Goal: Information Seeking & Learning: Check status

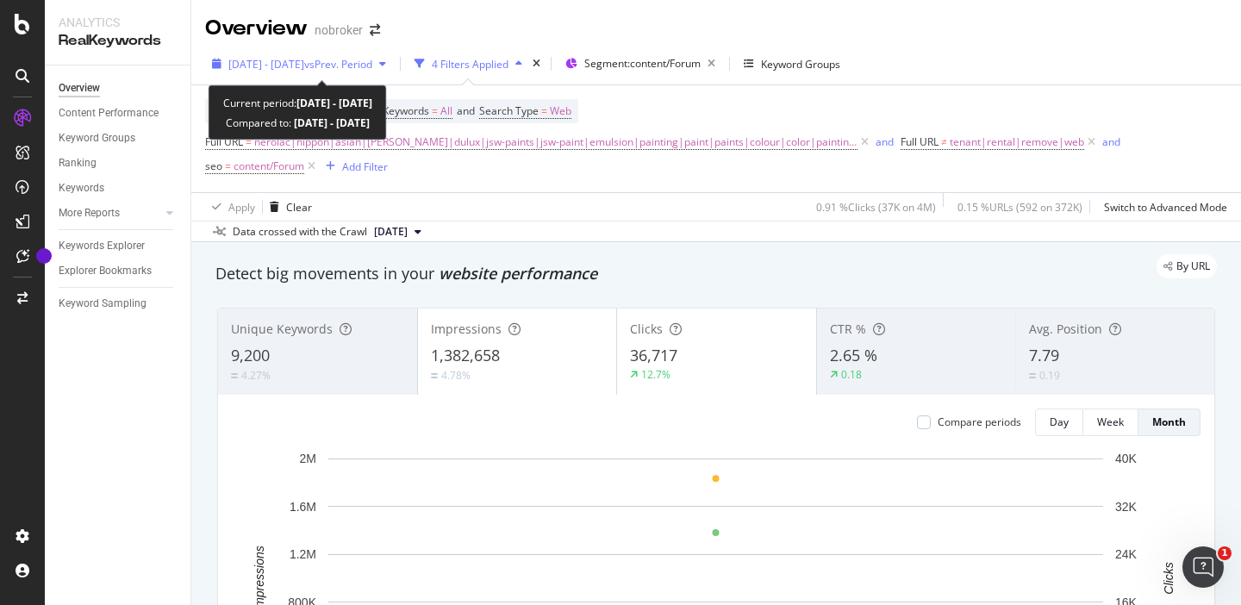
click at [372, 68] on span "vs Prev. Period" at bounding box center [338, 64] width 68 height 15
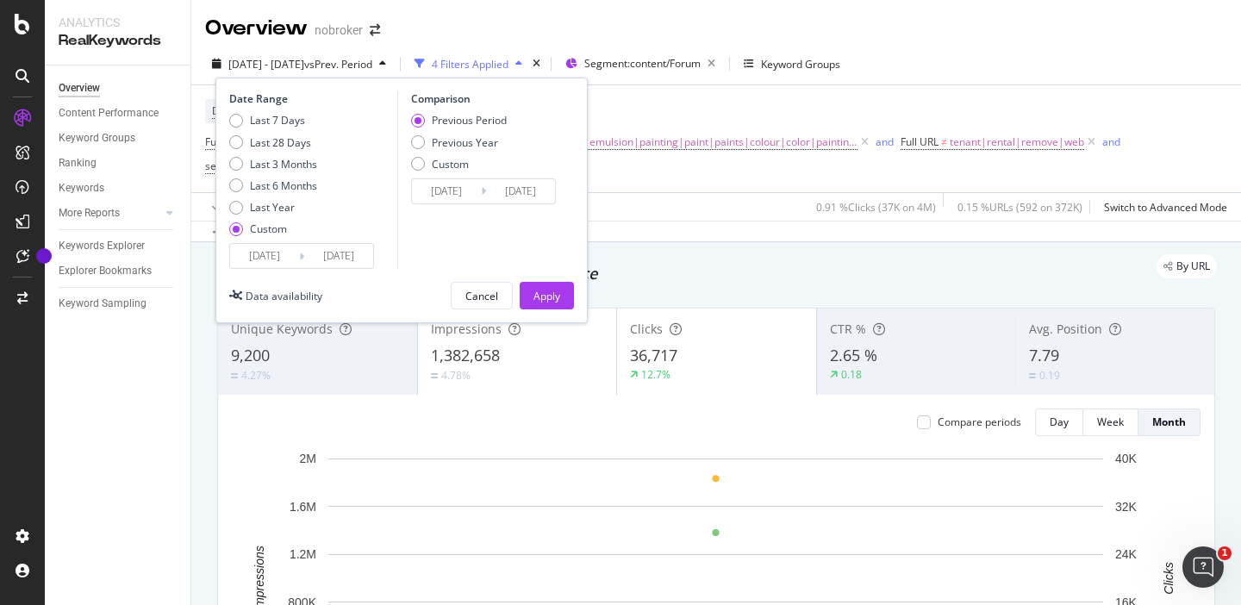
click at [258, 253] on input "2024/02/01" at bounding box center [264, 256] width 69 height 24
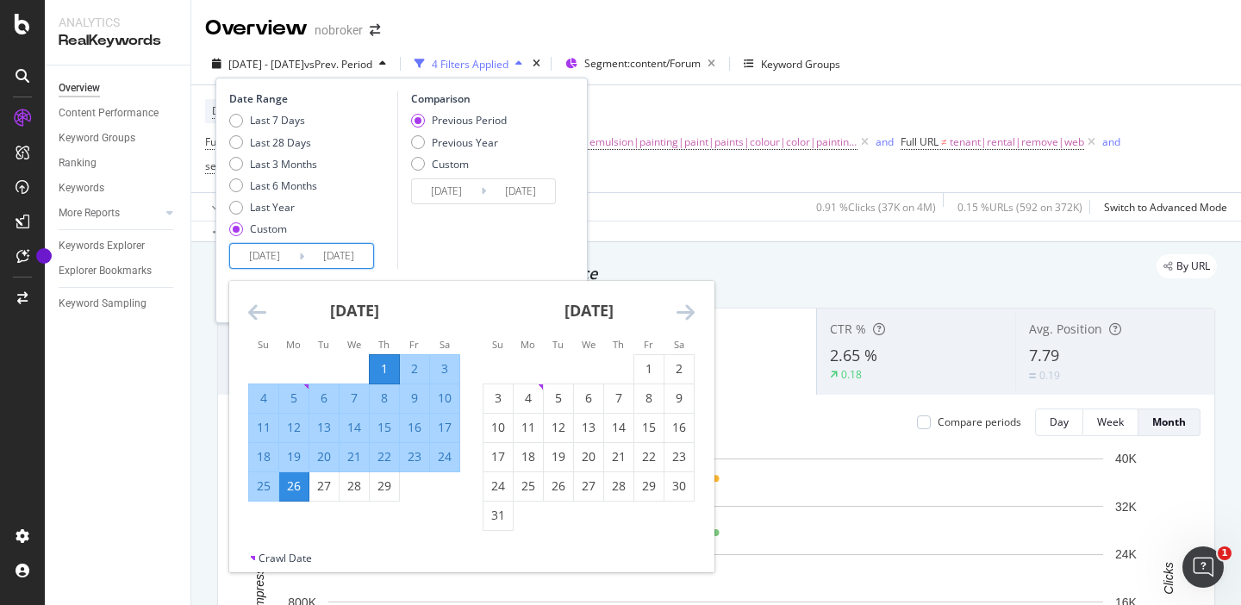
click at [689, 313] on icon "Move forward to switch to the next month." at bounding box center [686, 312] width 18 height 21
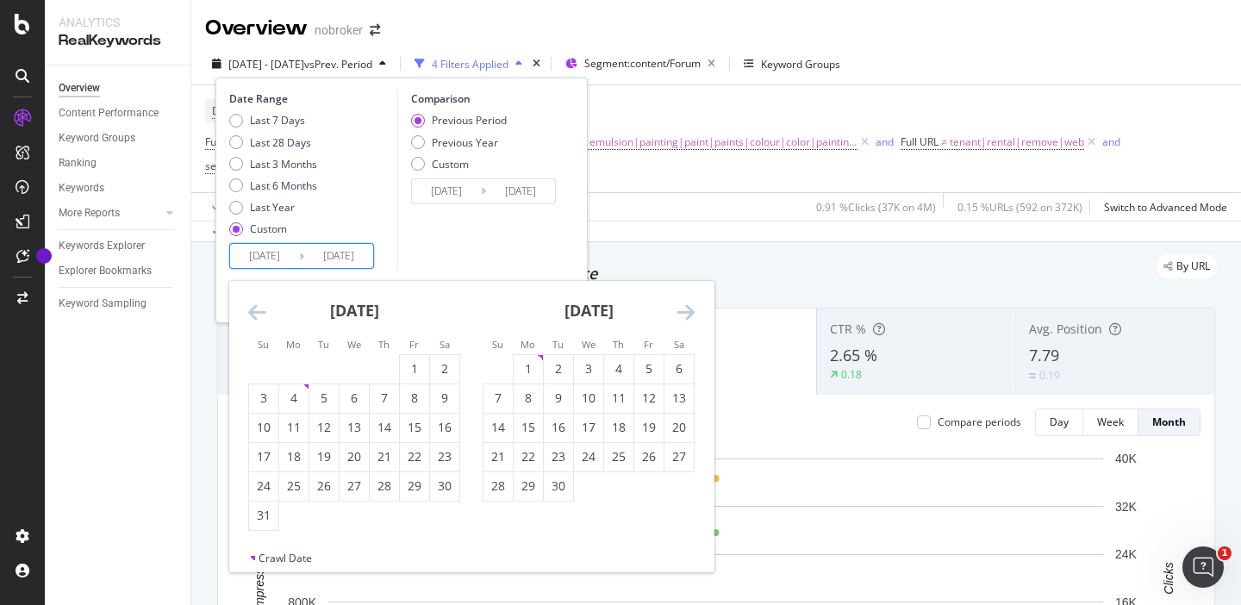
click at [689, 313] on icon "Move forward to switch to the next month." at bounding box center [686, 312] width 18 height 21
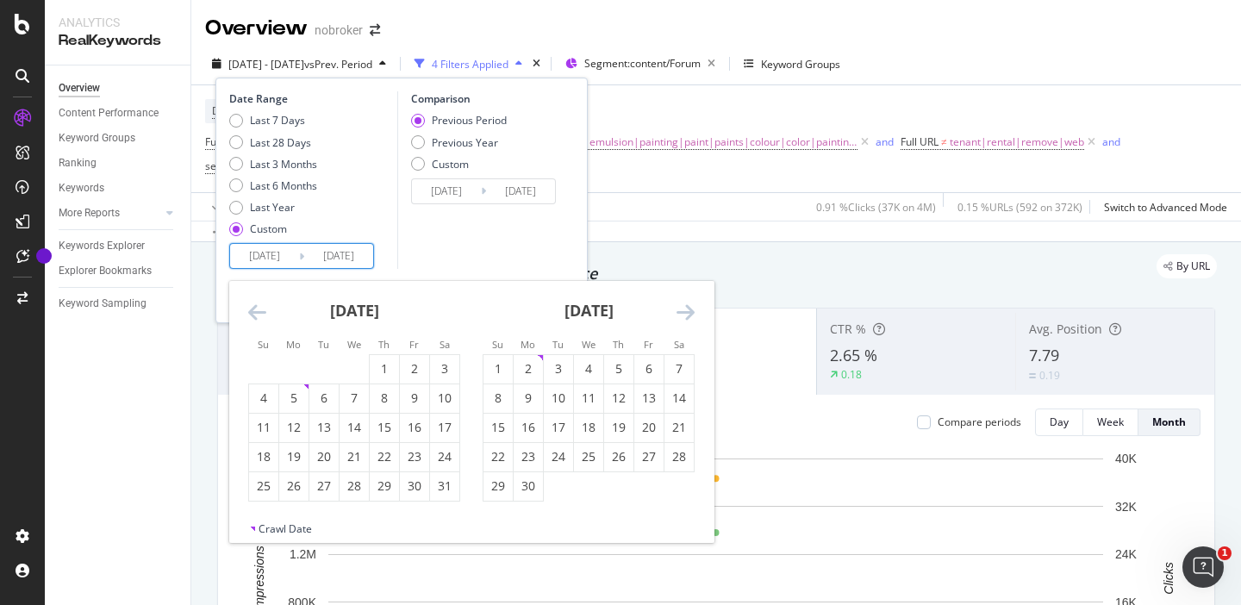
click at [689, 313] on icon "Move forward to switch to the next month." at bounding box center [686, 312] width 18 height 21
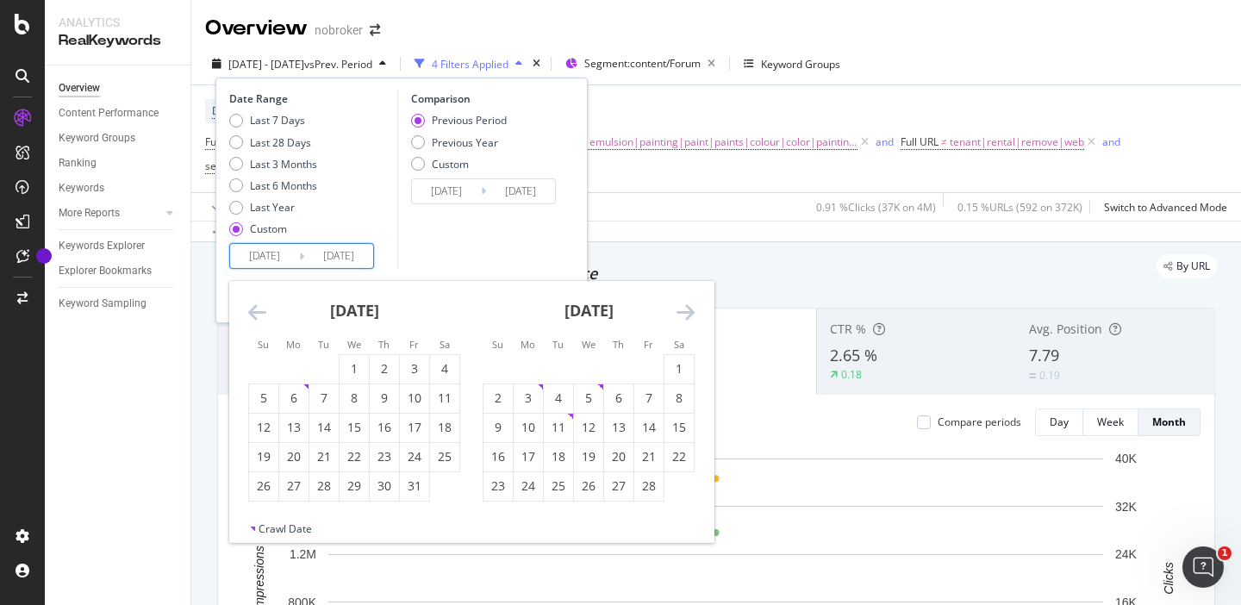
click at [689, 313] on icon "Move forward to switch to the next month." at bounding box center [686, 312] width 18 height 21
click at [610, 384] on td "8" at bounding box center [619, 398] width 30 height 29
type input "2025/05/08"
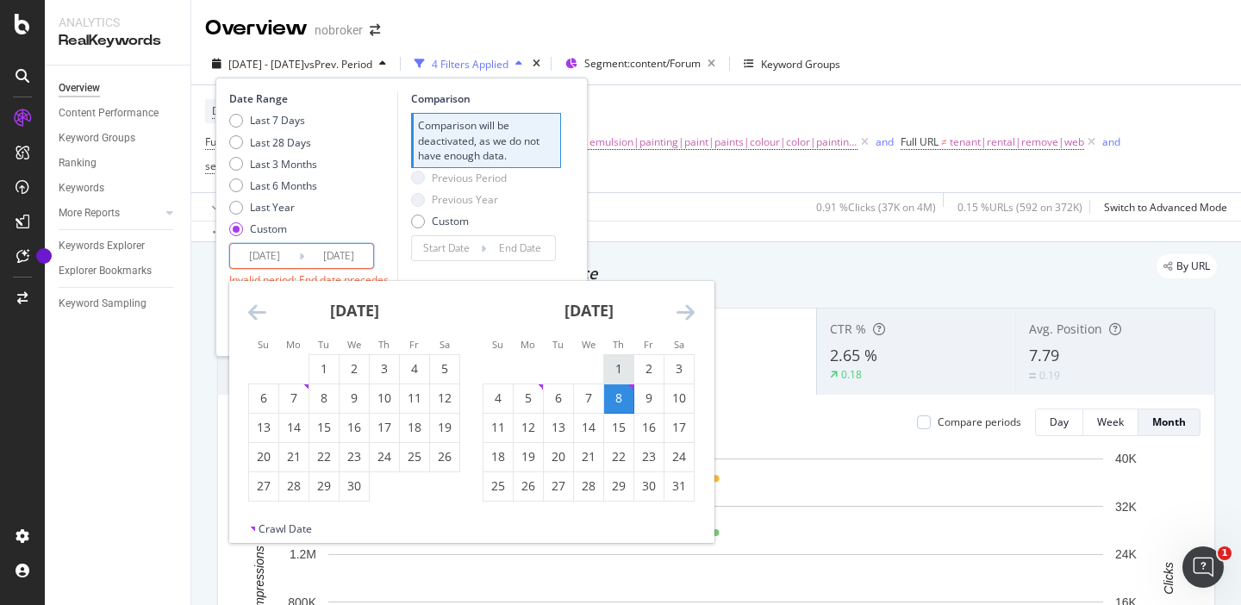
click at [615, 367] on div "1" at bounding box center [618, 368] width 29 height 17
type input "2025/05/01"
click at [679, 488] on div "31" at bounding box center [678, 485] width 29 height 17
type input "2025/05/31"
type input "2025/03/31"
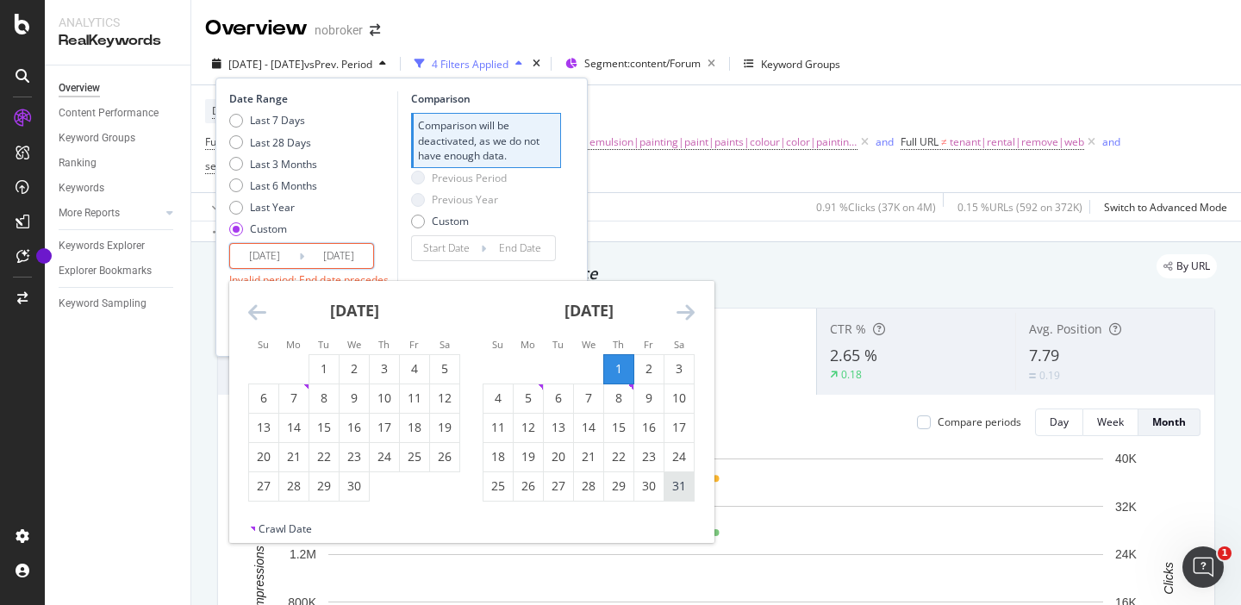
type input "2025/04/30"
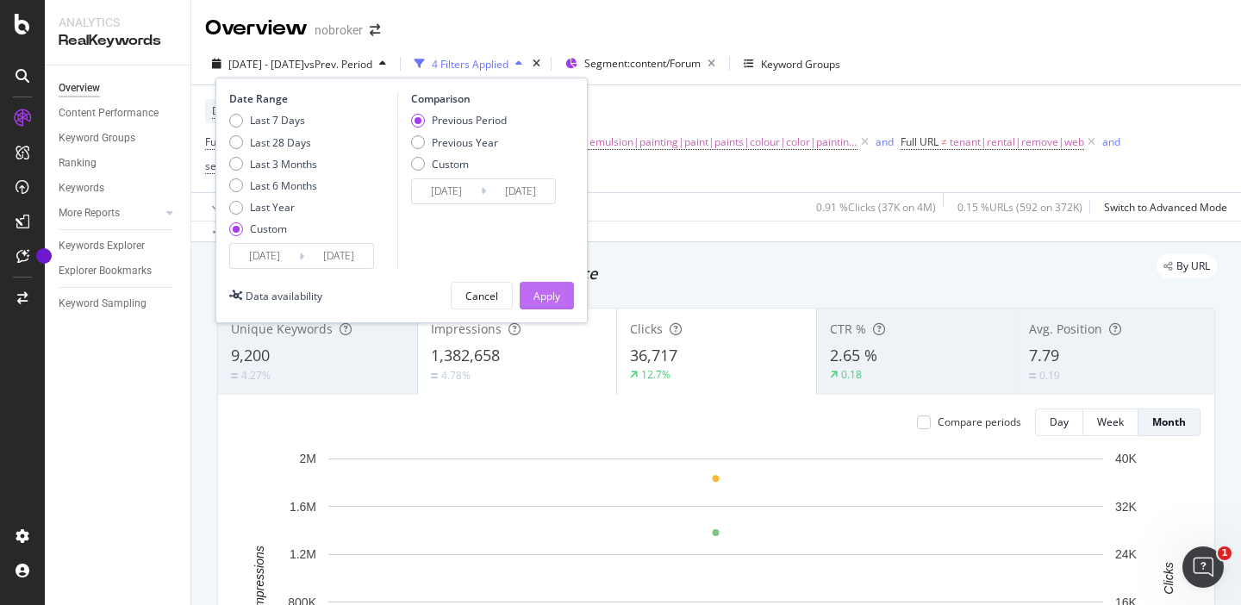
click at [557, 306] on div "Apply" at bounding box center [546, 296] width 27 height 26
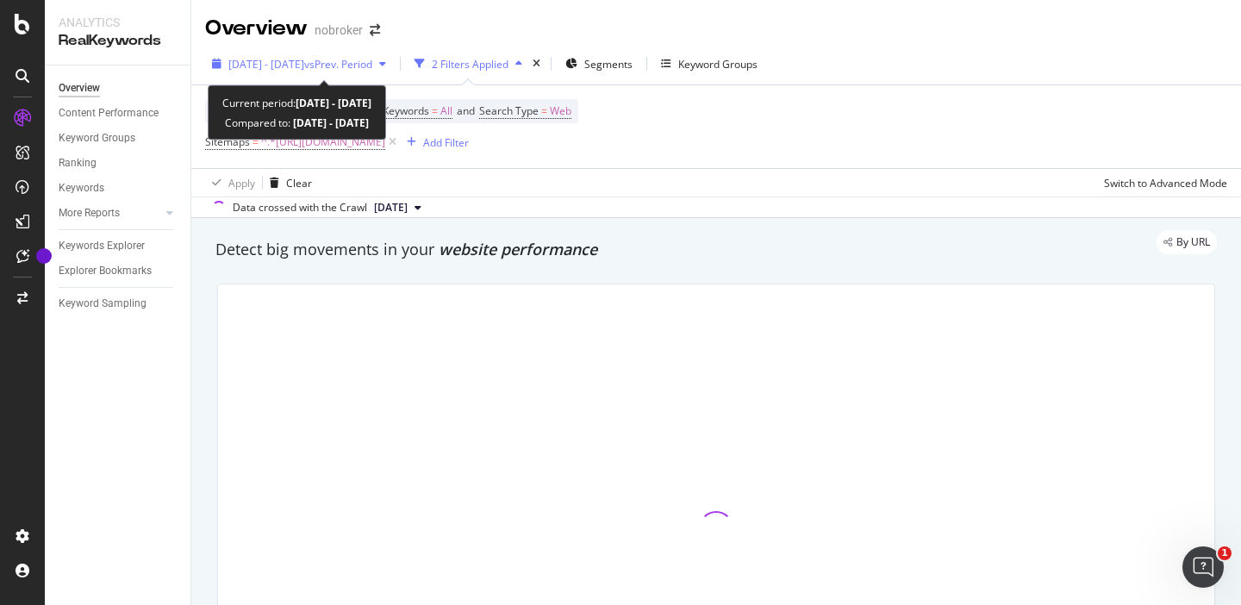
click at [372, 59] on span "vs Prev. Period" at bounding box center [338, 64] width 68 height 15
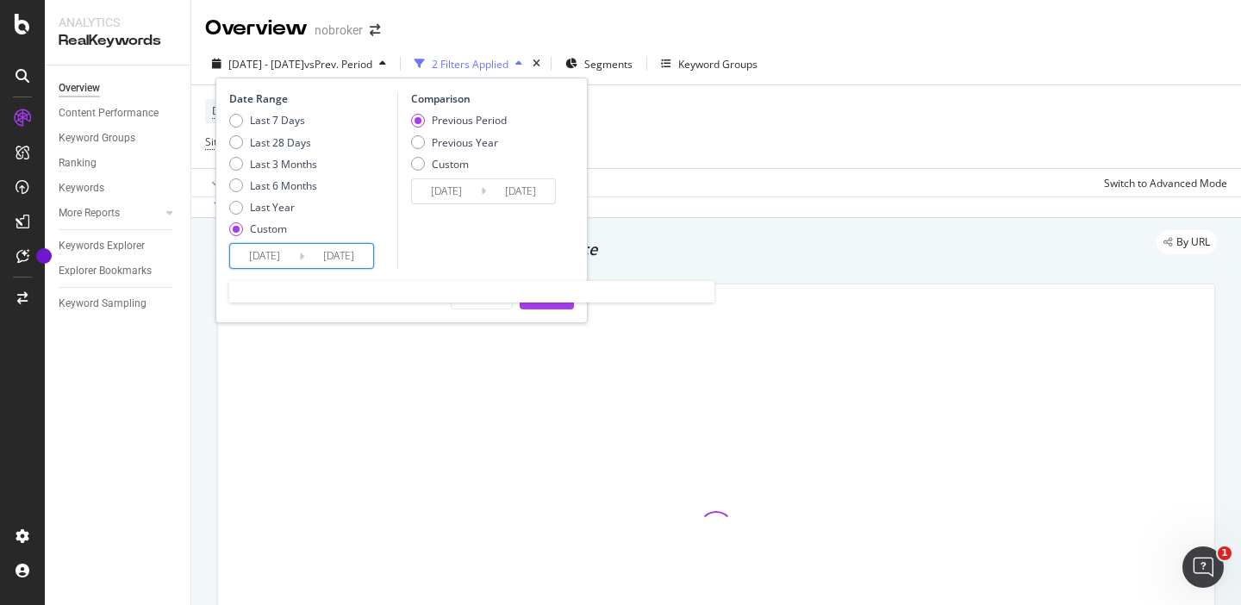
click at [270, 258] on input "[DATE]" at bounding box center [264, 256] width 69 height 24
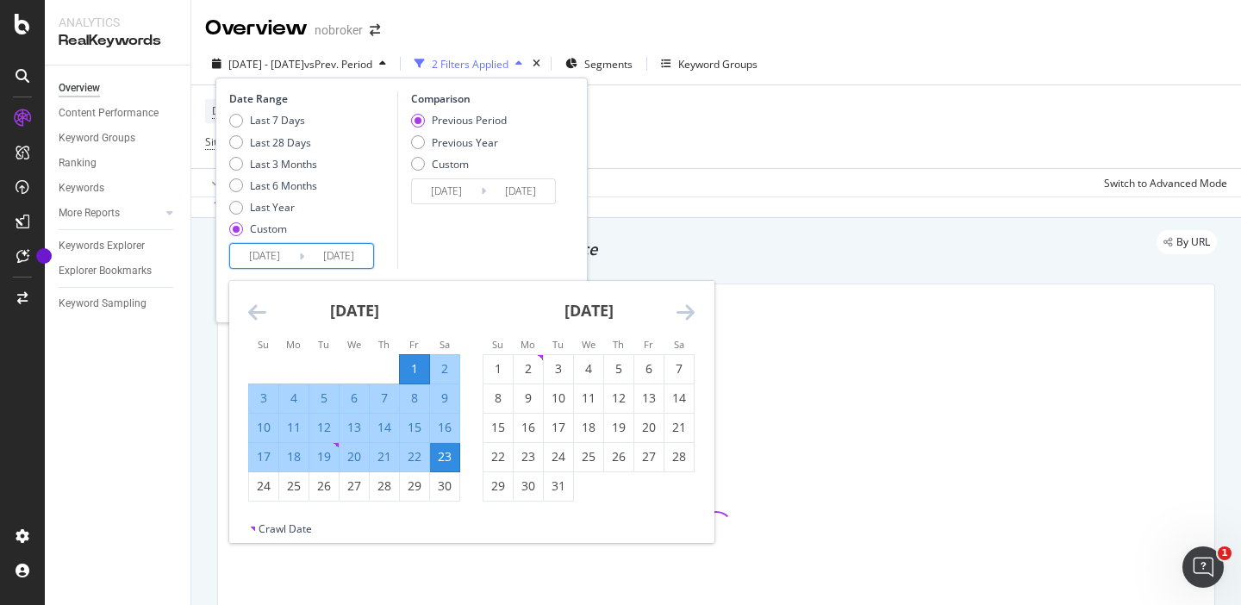
click at [689, 312] on icon "Move forward to switch to the next month." at bounding box center [686, 312] width 18 height 21
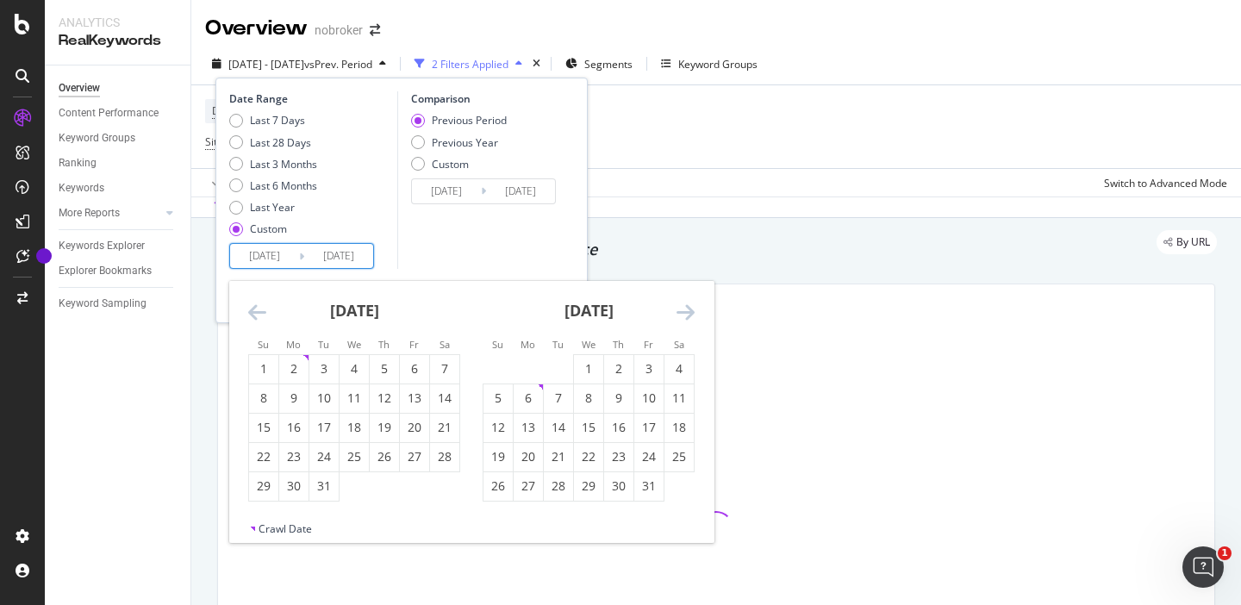
click at [689, 312] on icon "Move forward to switch to the next month." at bounding box center [686, 312] width 18 height 21
click at [614, 377] on div "1" at bounding box center [618, 368] width 29 height 17
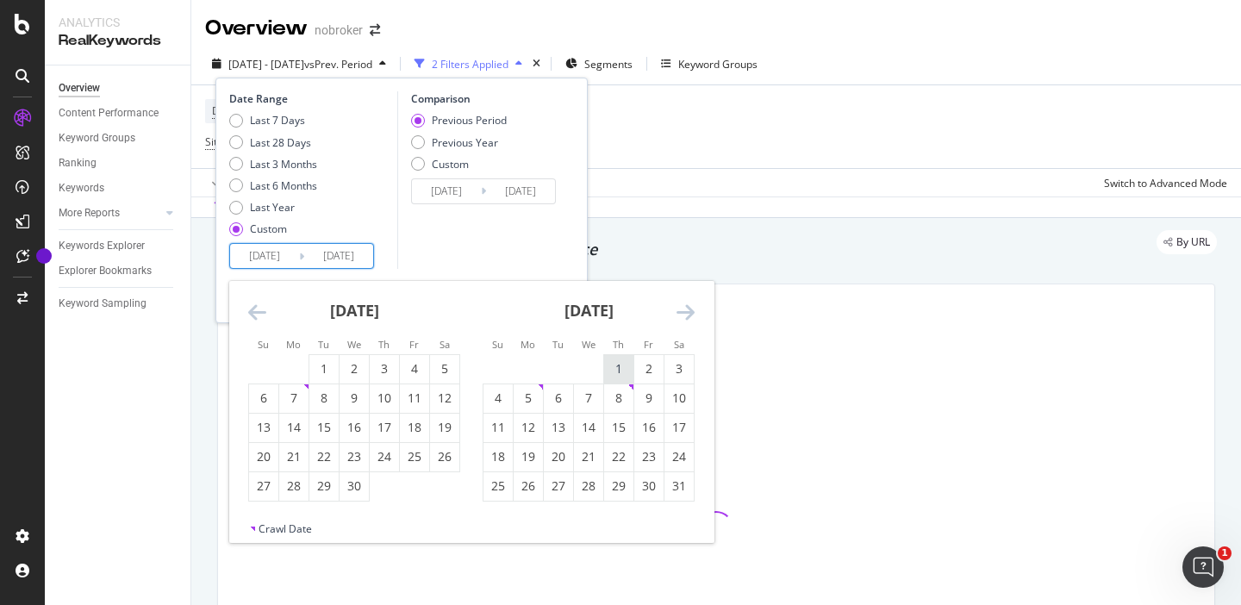
type input "2025/05/01"
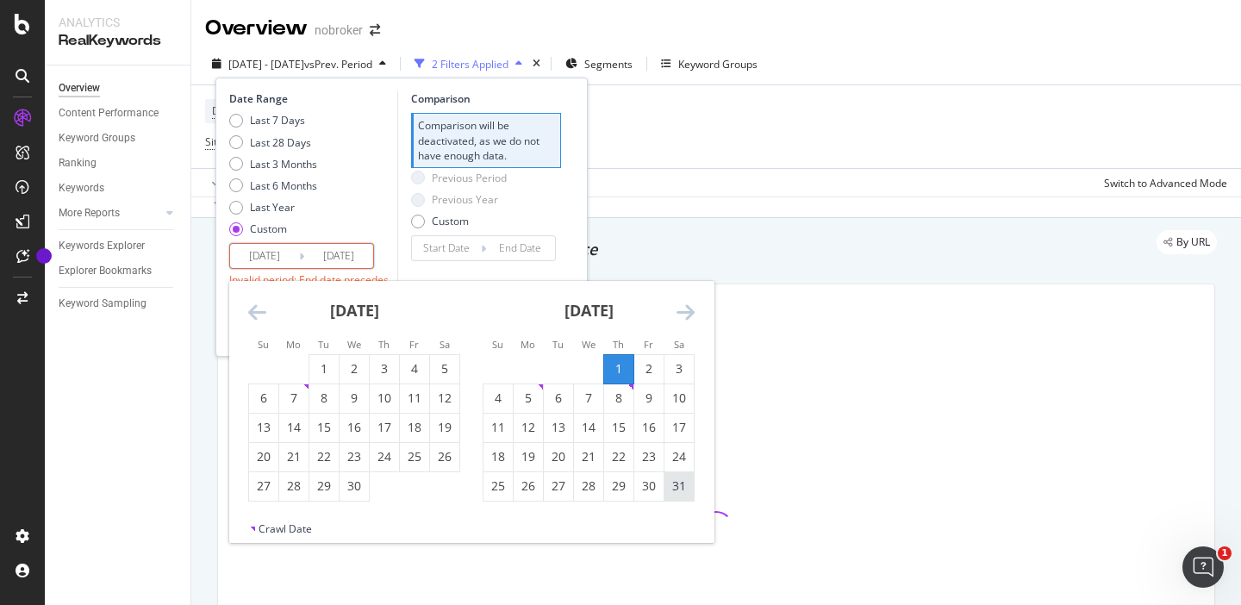
click at [684, 490] on div "31" at bounding box center [678, 485] width 29 height 17
type input "2025/05/31"
type input "2025/03/31"
type input "2025/04/30"
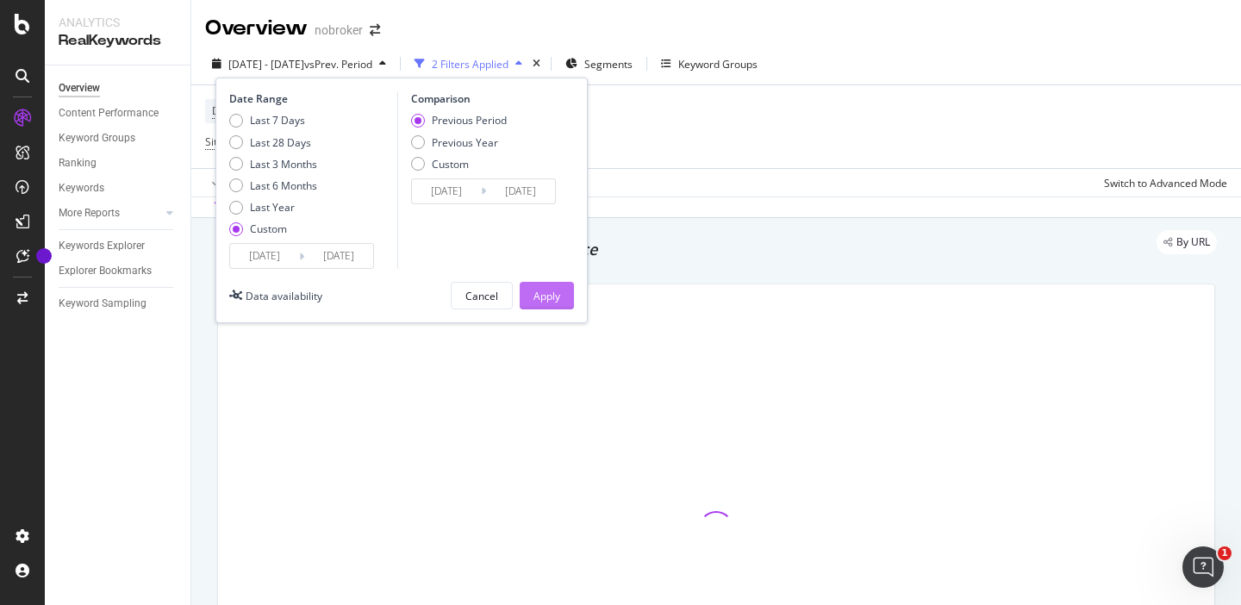
click at [553, 303] on div "Apply" at bounding box center [546, 296] width 27 height 15
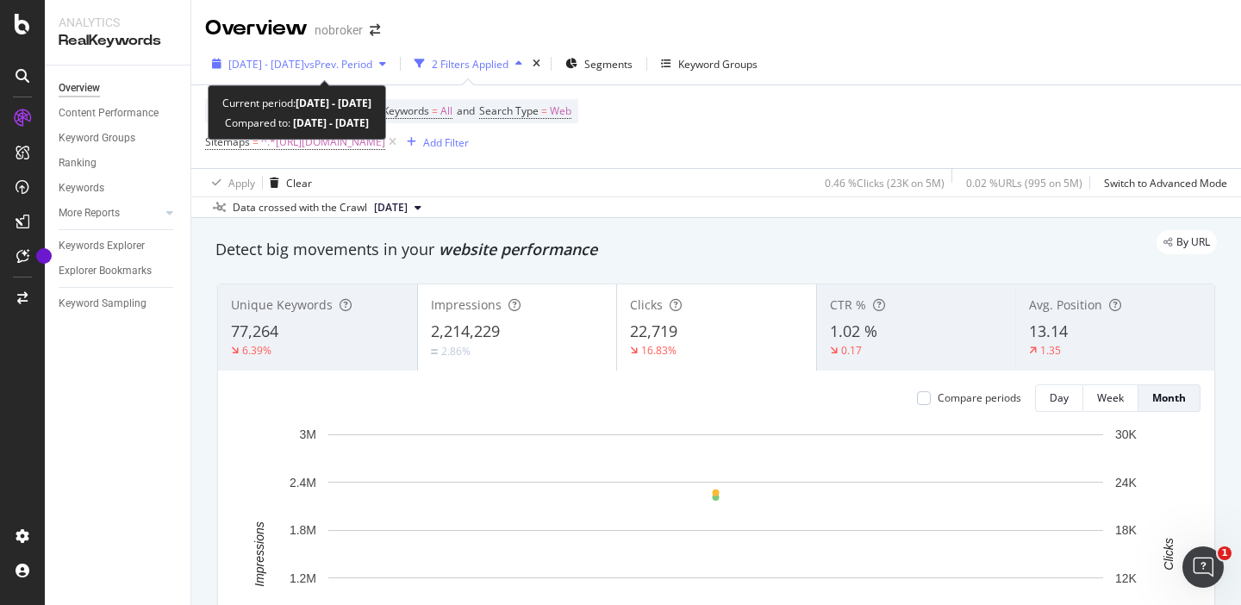
click at [304, 60] on span "2025 May. 1st - May. 31st" at bounding box center [266, 64] width 76 height 15
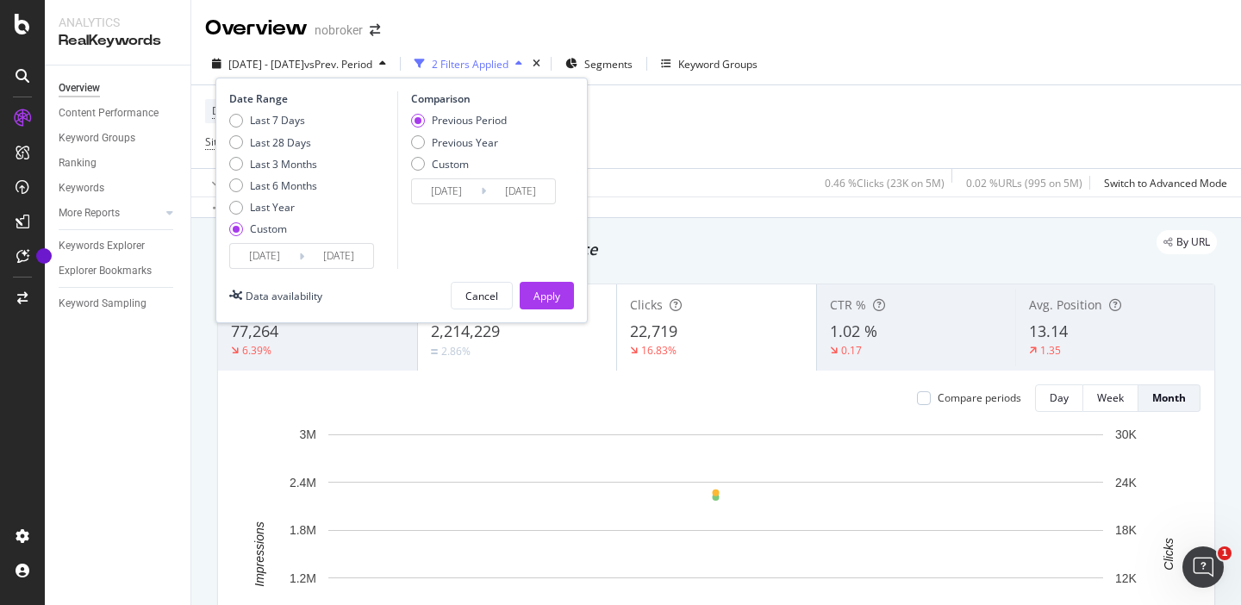
click at [262, 250] on input "2025/05/01" at bounding box center [264, 256] width 69 height 24
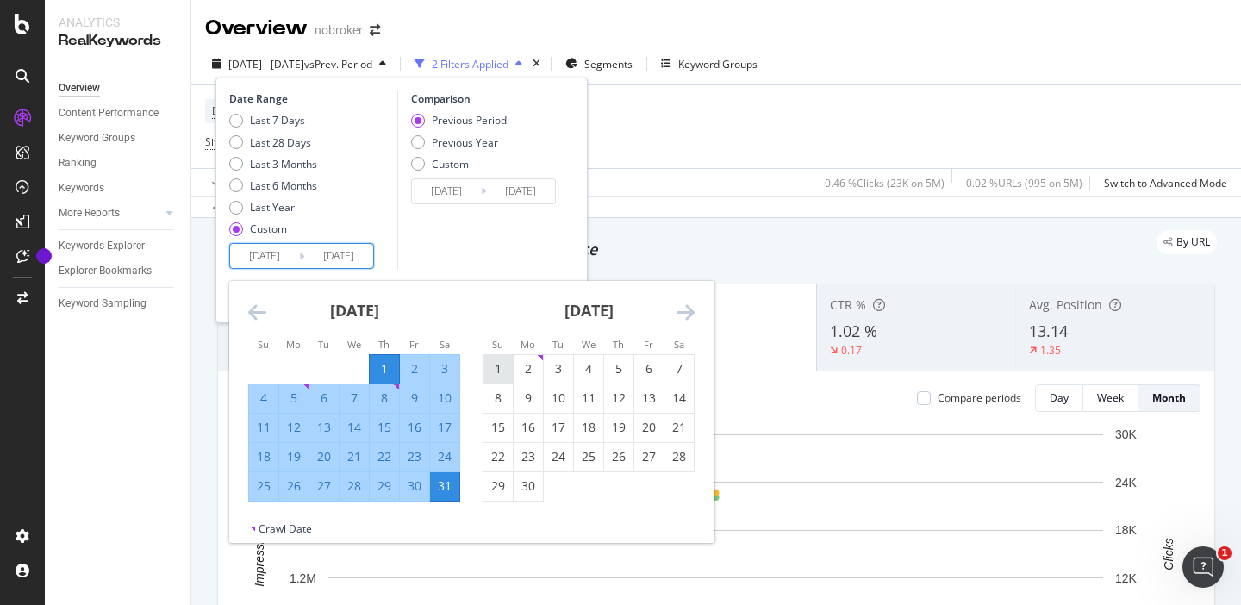
click at [501, 361] on div "1" at bounding box center [498, 368] width 29 height 17
type input "2025/06/01"
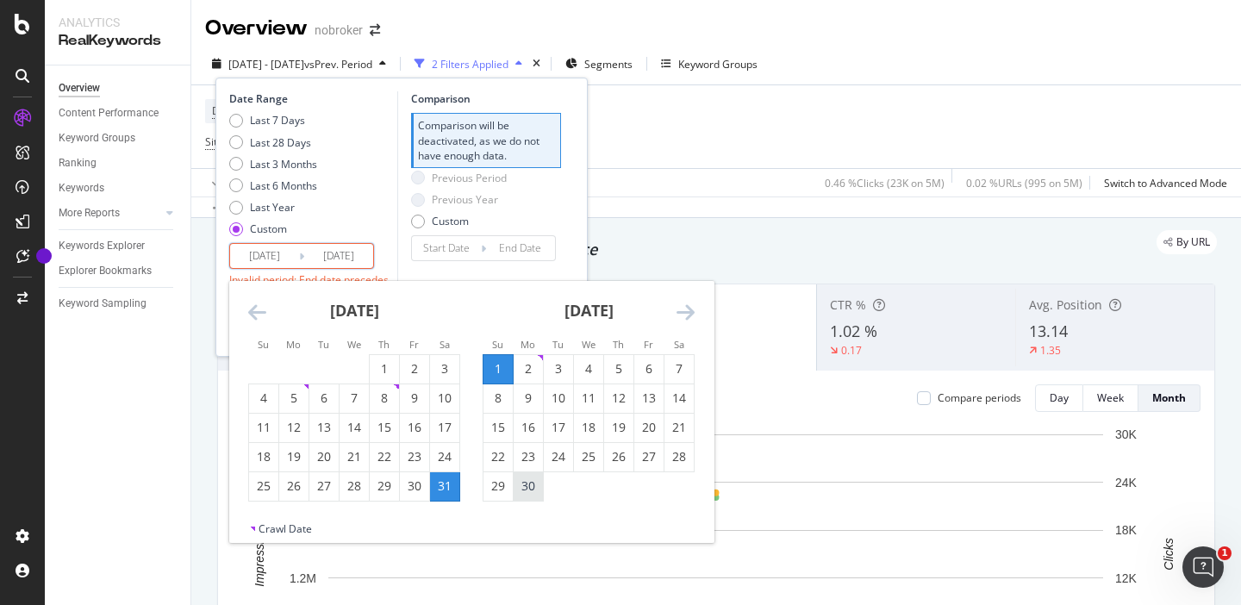
click at [539, 490] on div "30" at bounding box center [528, 485] width 29 height 17
type input "2025/06/30"
type input "2025/05/02"
type input "2025/05/31"
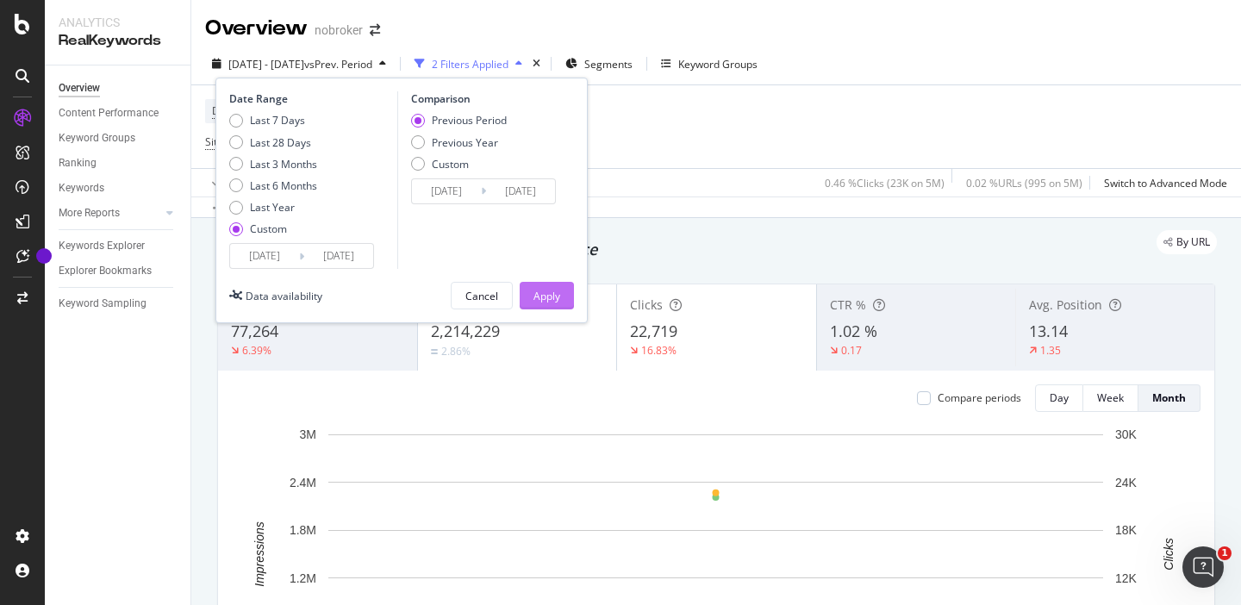
click at [544, 289] on div "Apply" at bounding box center [546, 296] width 27 height 15
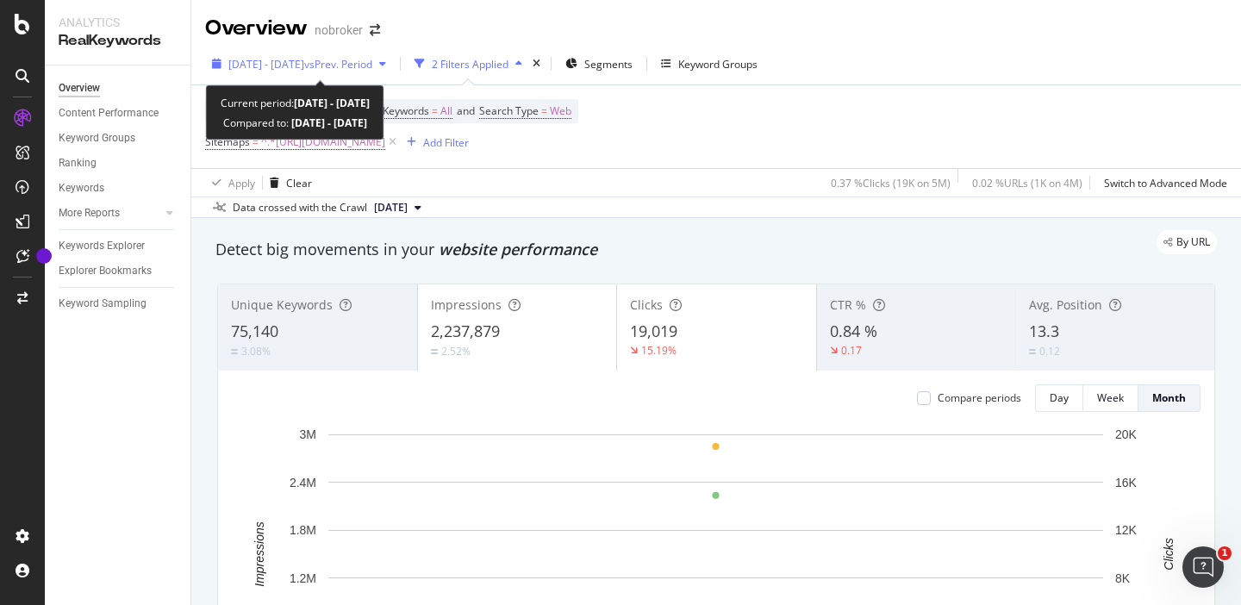
click at [371, 60] on span "vs Prev. Period" at bounding box center [338, 64] width 68 height 15
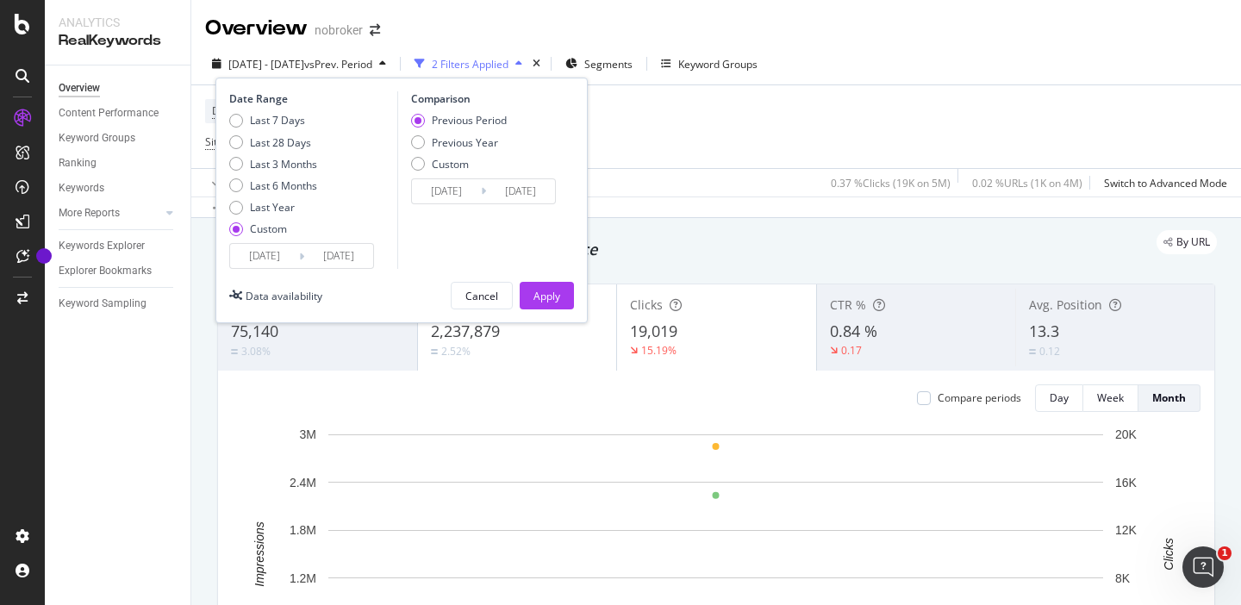
click at [264, 253] on input "2025/06/01" at bounding box center [264, 256] width 69 height 24
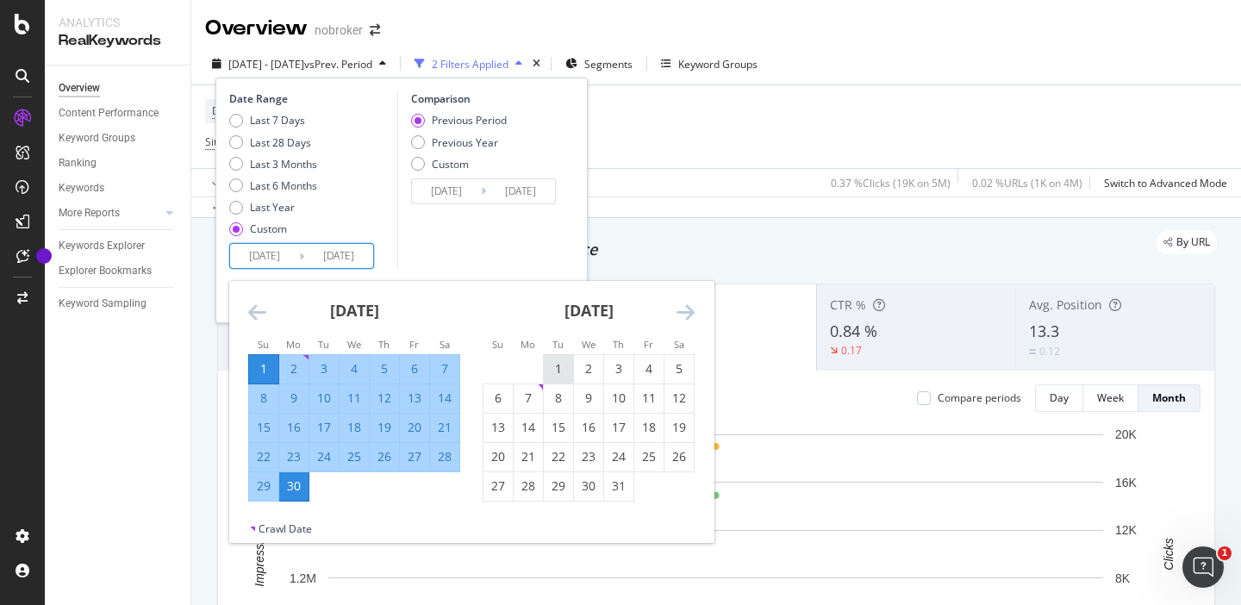
click at [564, 368] on div "1" at bounding box center [558, 368] width 29 height 17
type input "2025/07/01"
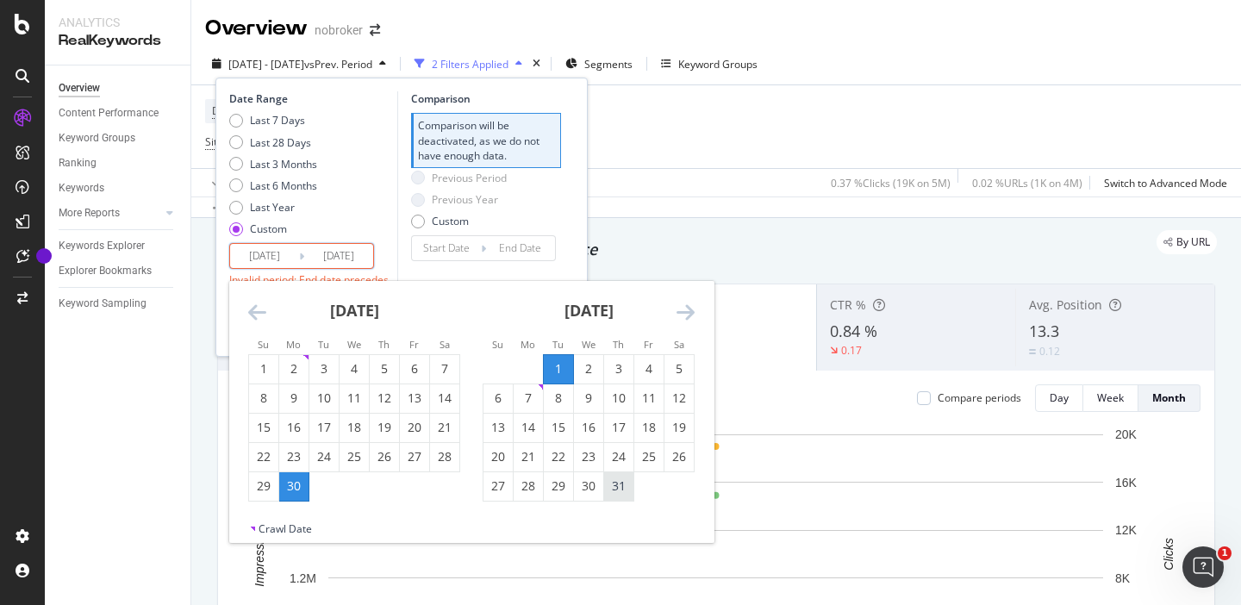
click at [621, 490] on div "31" at bounding box center [618, 485] width 29 height 17
type input "2025/07/31"
type input "2025/05/31"
type input "2025/06/30"
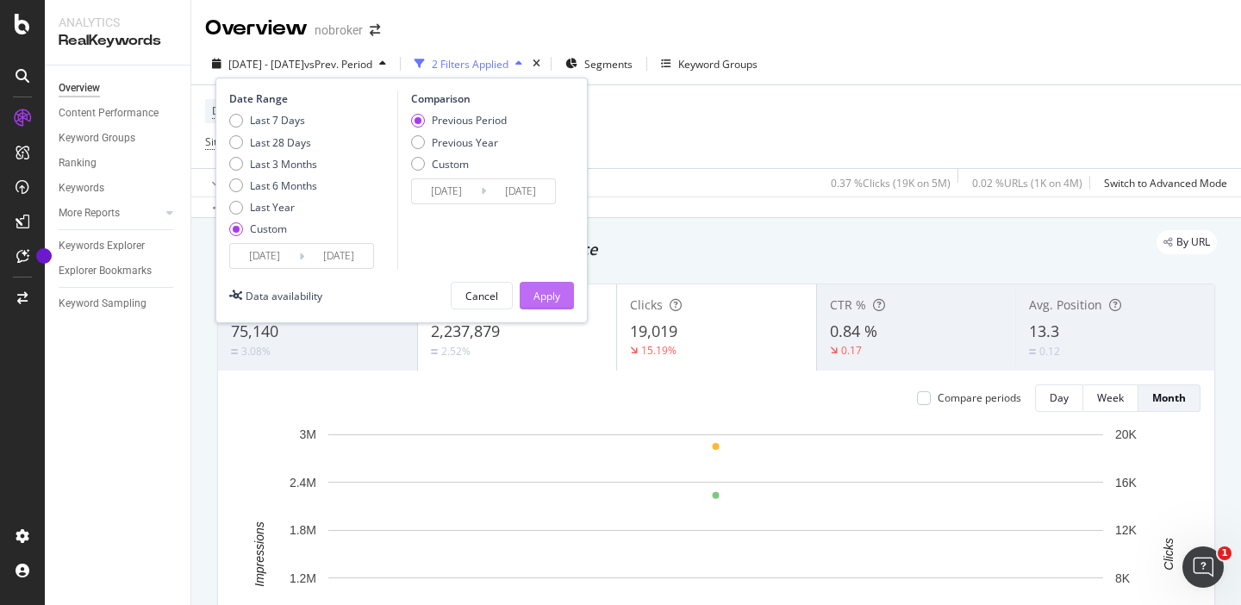
click at [554, 300] on div "Apply" at bounding box center [546, 296] width 27 height 15
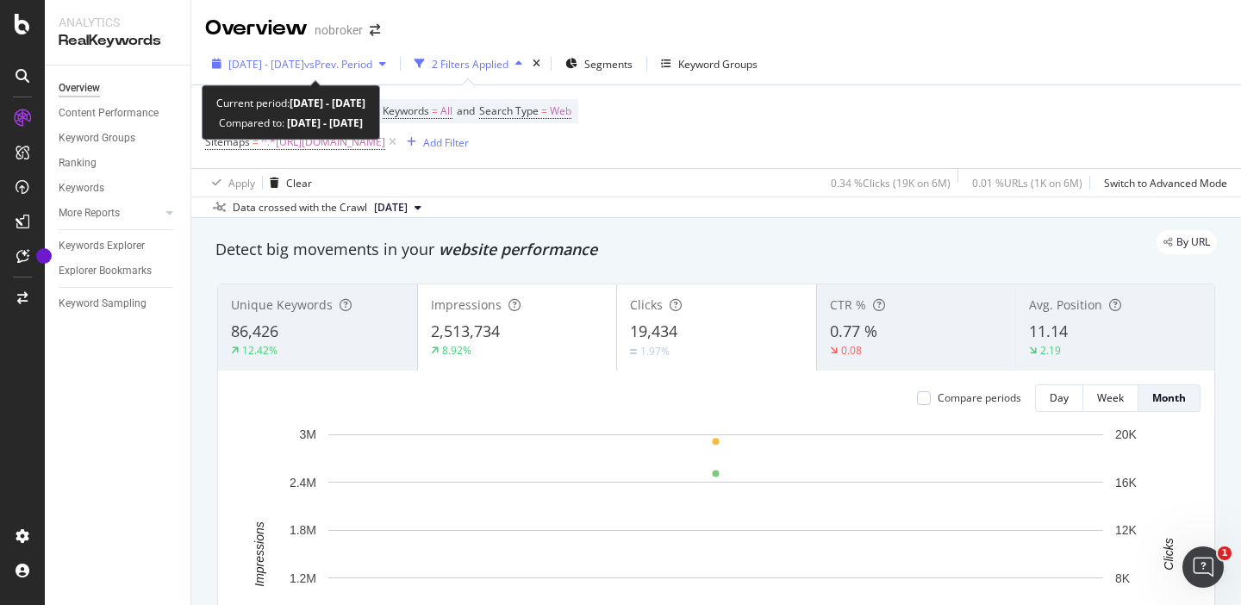
click at [364, 65] on span "vs Prev. Period" at bounding box center [338, 64] width 68 height 15
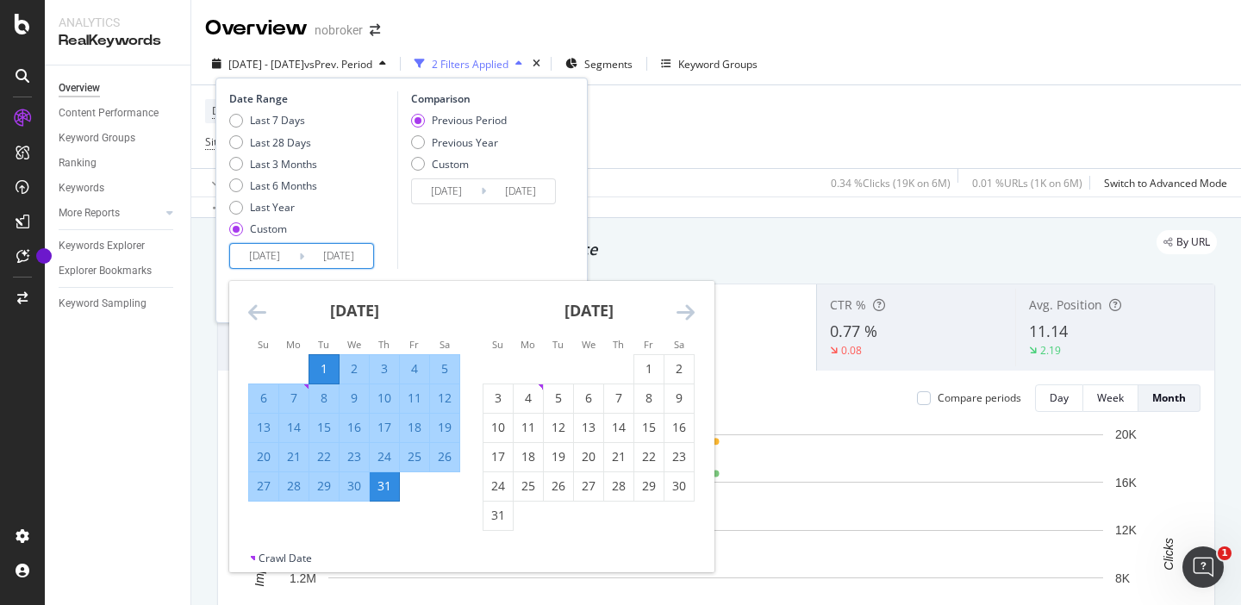
click at [260, 252] on input "2025/07/01" at bounding box center [264, 256] width 69 height 24
click at [650, 369] on div "1" at bounding box center [648, 368] width 29 height 17
type input "2025/08/01"
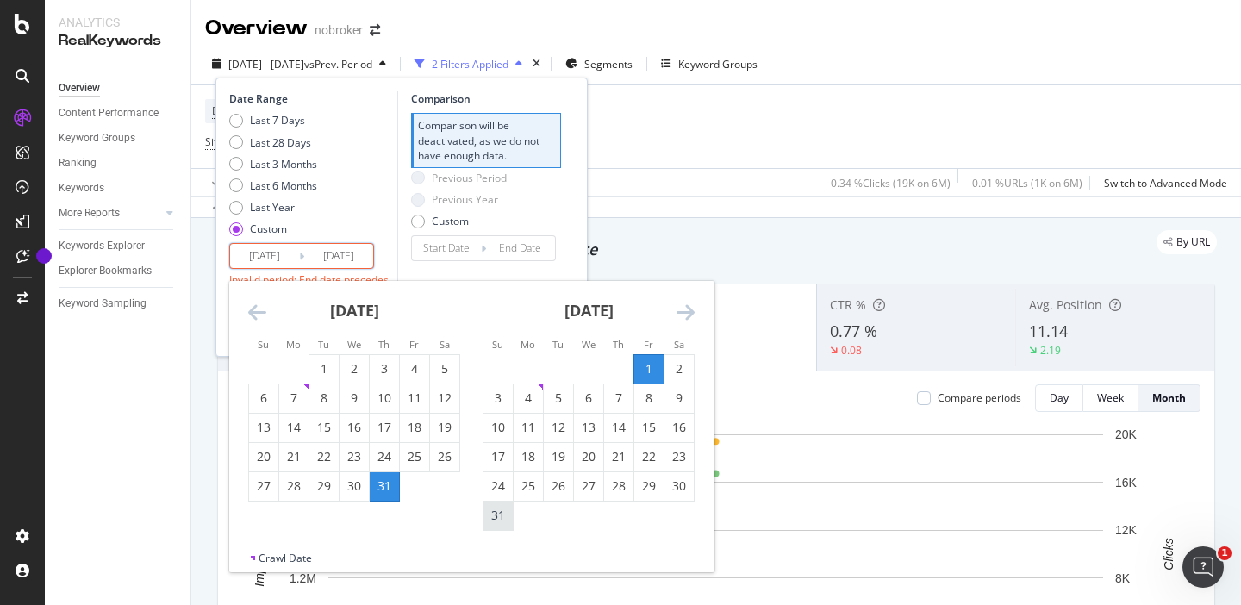
click at [497, 521] on div "31" at bounding box center [498, 515] width 29 height 17
type input "2025/08/31"
type input "2025/07/01"
type input "2025/07/31"
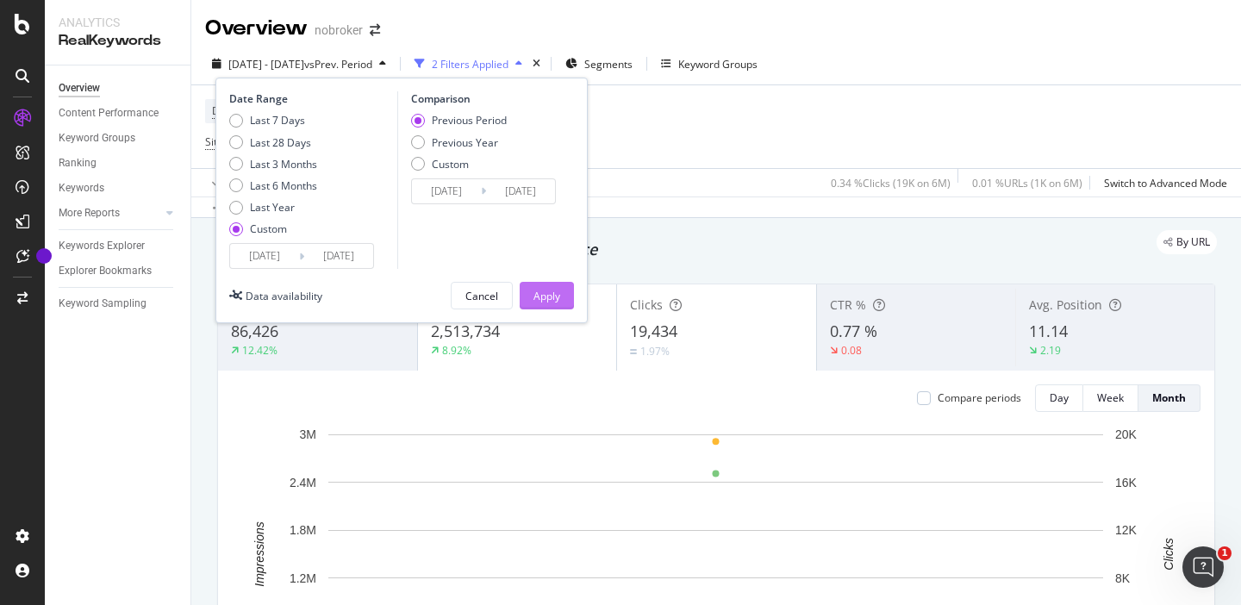
click at [551, 296] on div "Apply" at bounding box center [546, 296] width 27 height 15
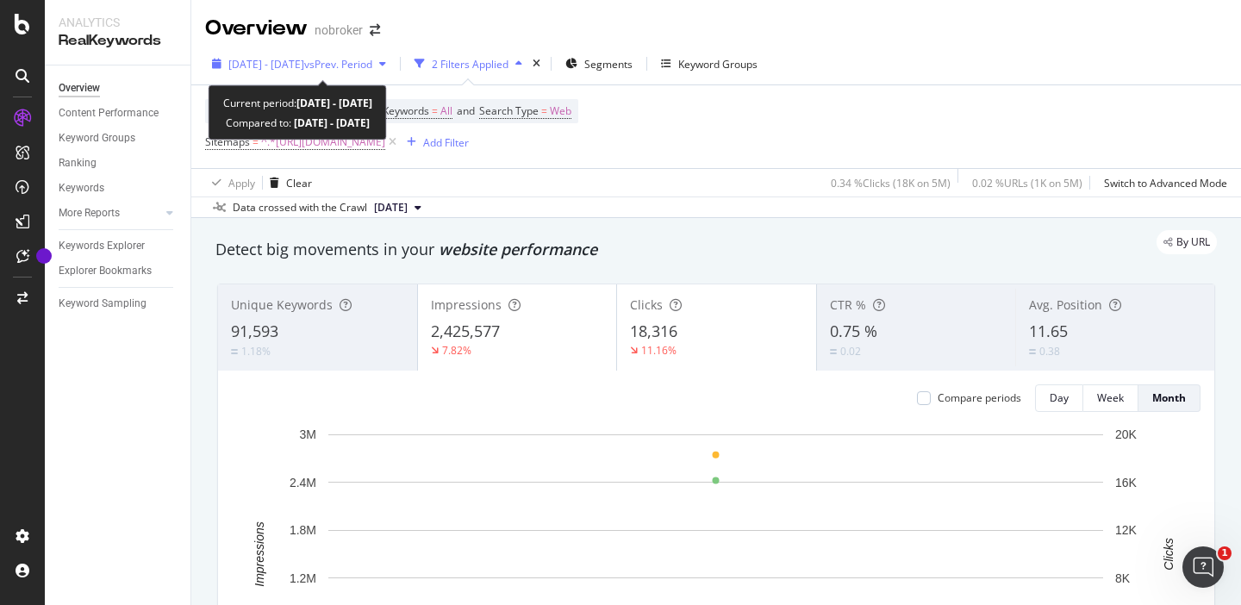
click at [365, 63] on span "vs Prev. Period" at bounding box center [338, 64] width 68 height 15
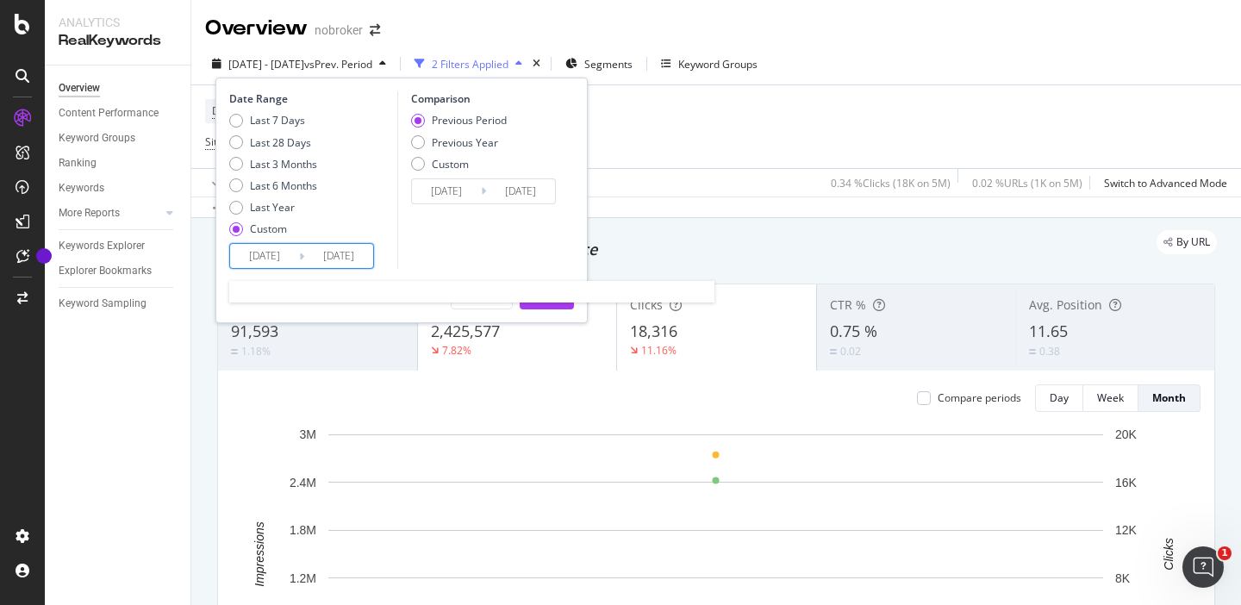
click at [261, 259] on input "2025/08/01" at bounding box center [264, 256] width 69 height 24
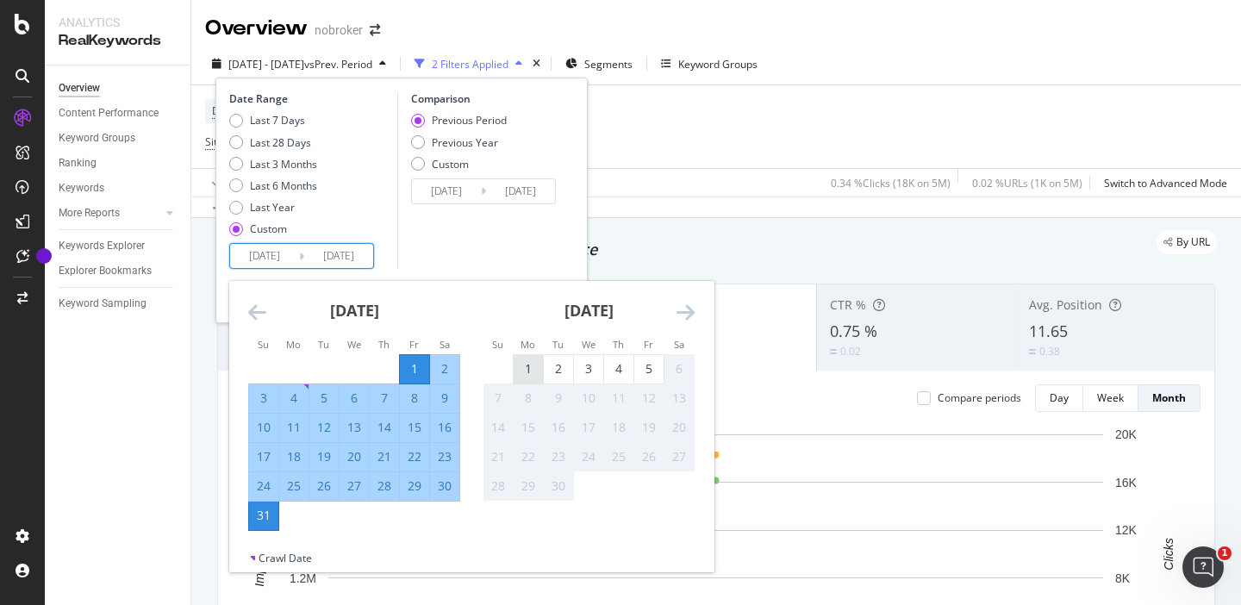
click at [524, 369] on div "1" at bounding box center [528, 368] width 29 height 17
type input "2025/09/01"
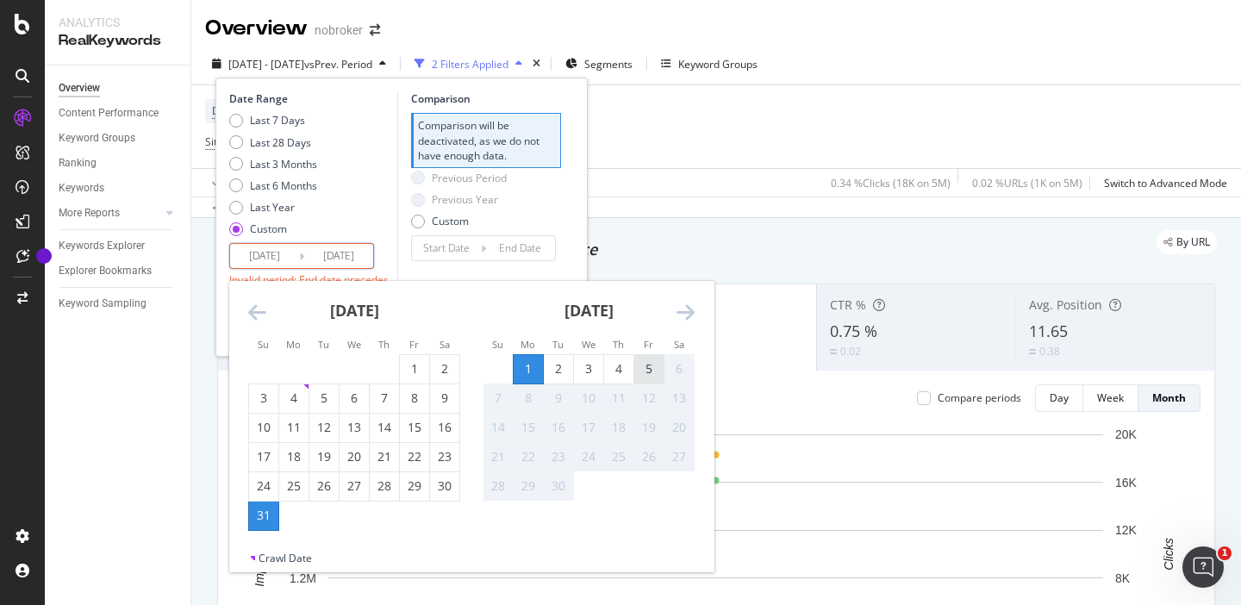
click at [645, 374] on div "5" at bounding box center [648, 368] width 29 height 17
type input "2025/09/05"
type input "2025/08/27"
type input "2025/08/31"
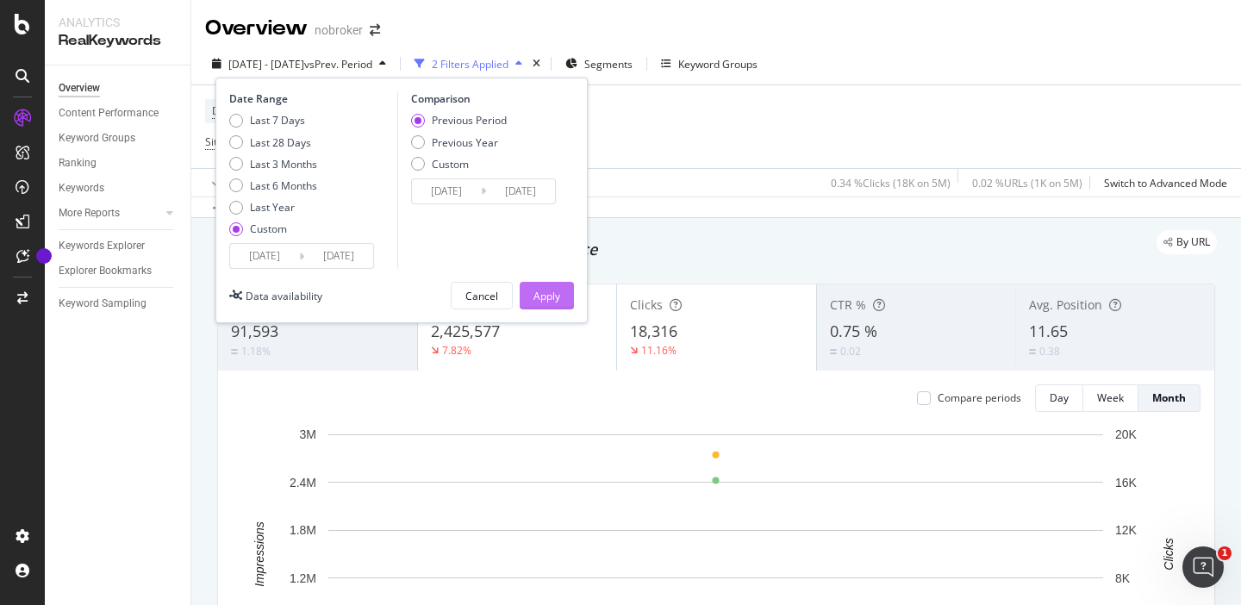
click at [539, 294] on div "Apply" at bounding box center [546, 296] width 27 height 15
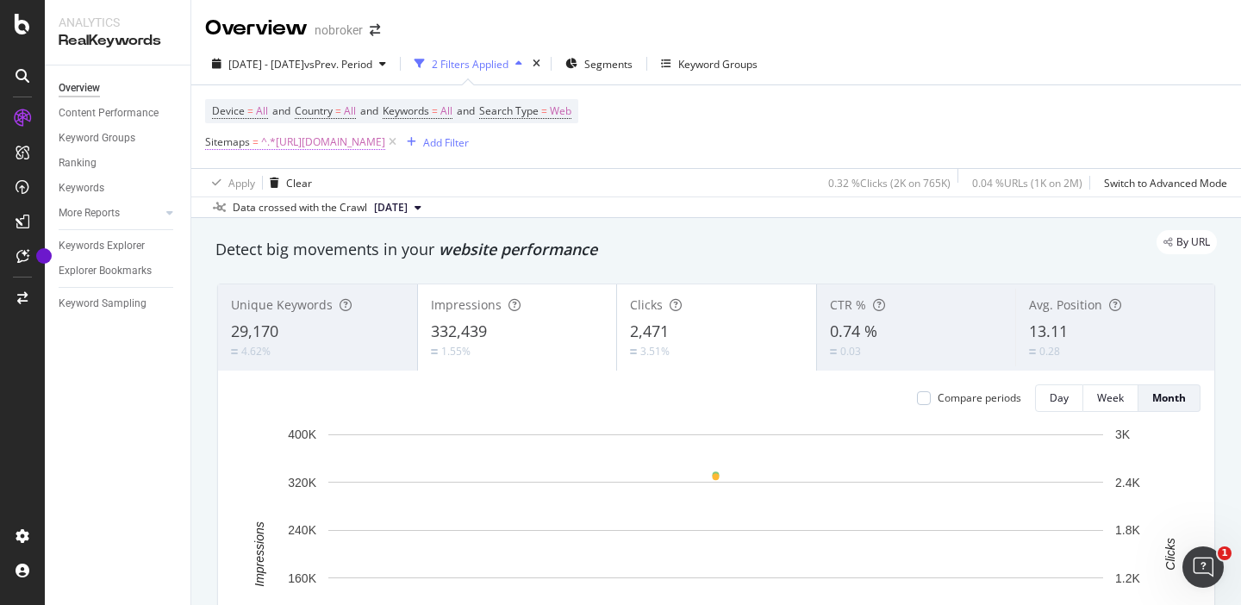
click at [385, 148] on span "^.*https://www.nobroker.in/forum/sitemap-index/?id=painting.xml.*$" at bounding box center [323, 142] width 124 height 24
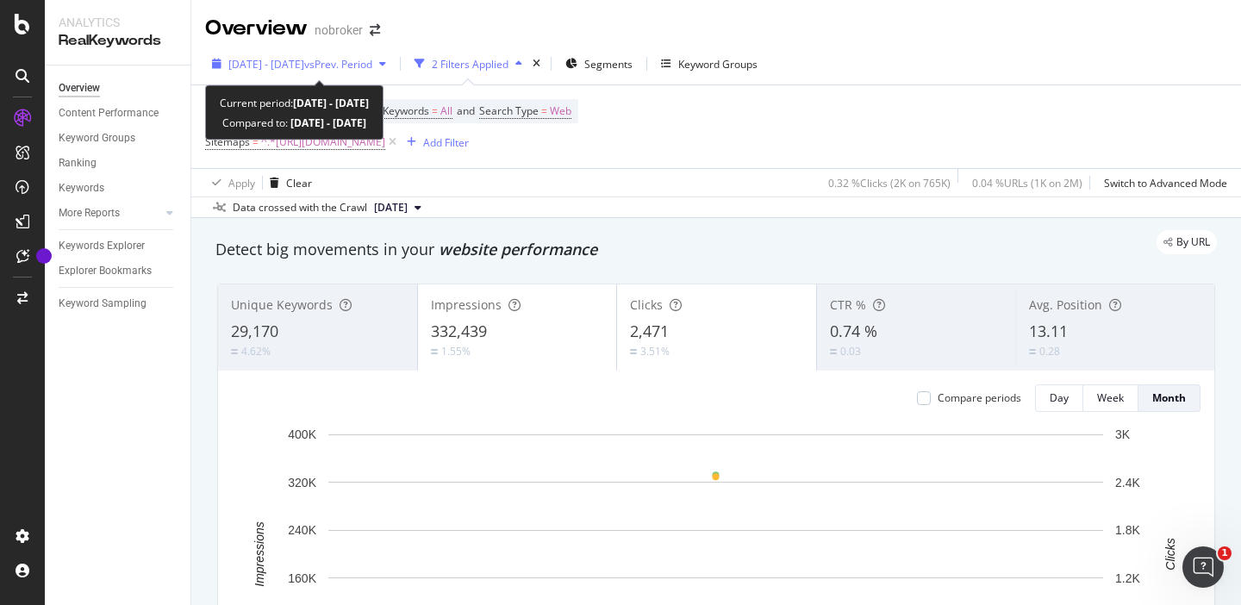
click at [372, 65] on span "vs Prev. Period" at bounding box center [338, 64] width 68 height 15
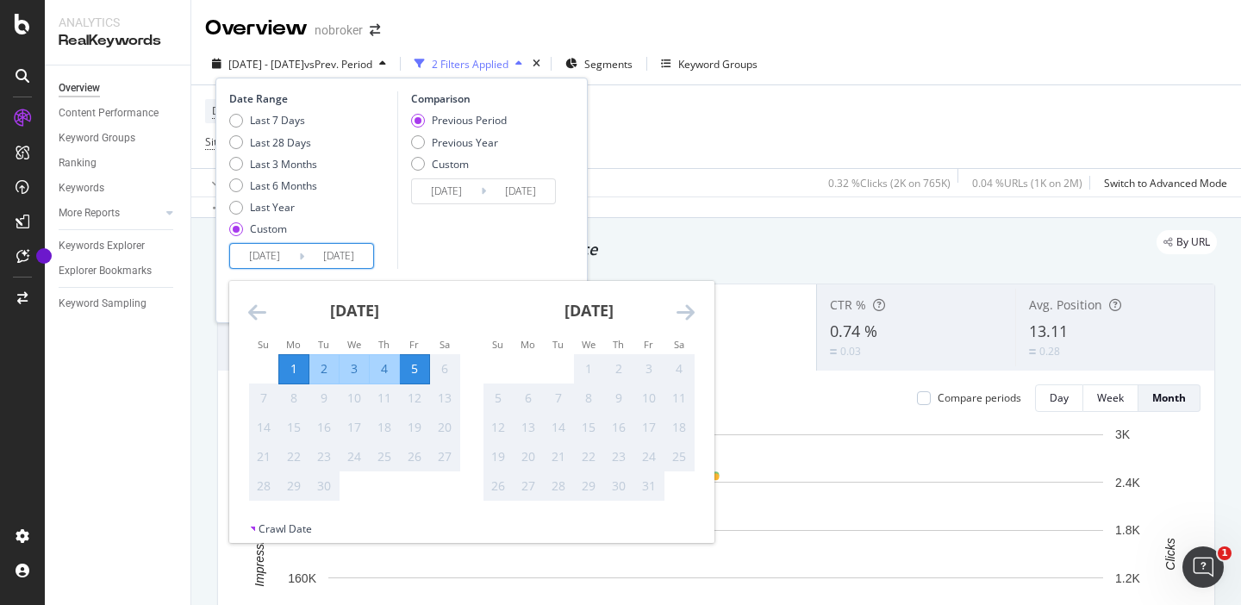
click at [269, 259] on input "2025/09/01" at bounding box center [264, 256] width 69 height 24
click at [257, 309] on icon "Move backward to switch to the previous month." at bounding box center [257, 312] width 18 height 21
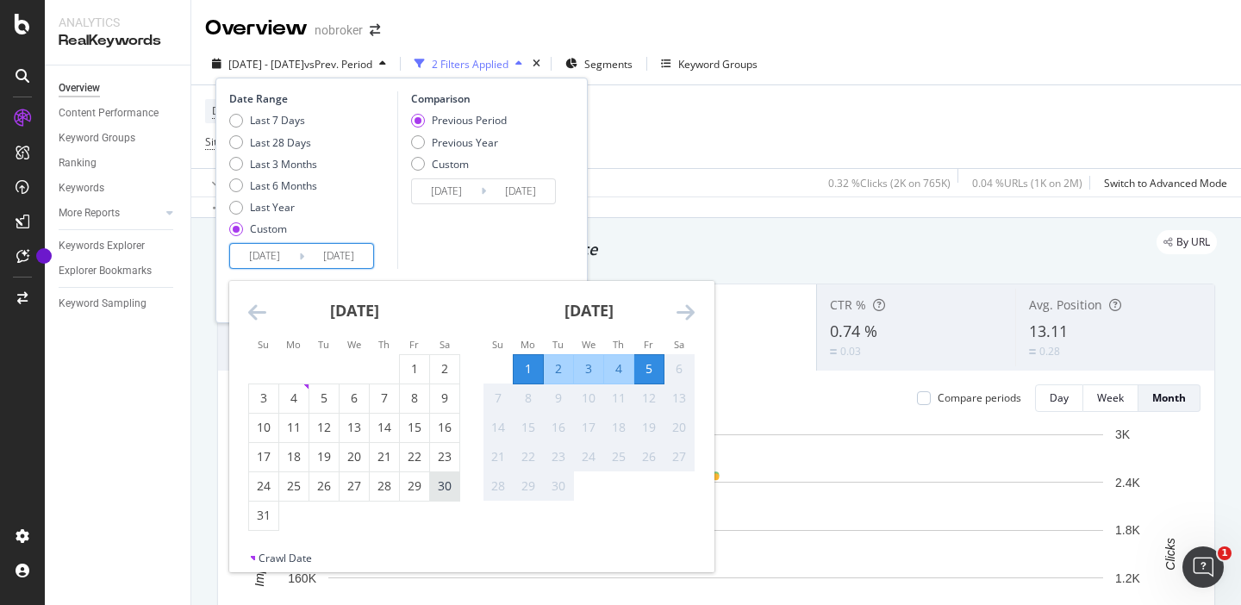
click at [440, 489] on div "30" at bounding box center [444, 485] width 29 height 17
type input "2025/08/30"
type input "2025/08/23"
type input "2025/08/29"
click at [656, 365] on div "5" at bounding box center [648, 368] width 29 height 17
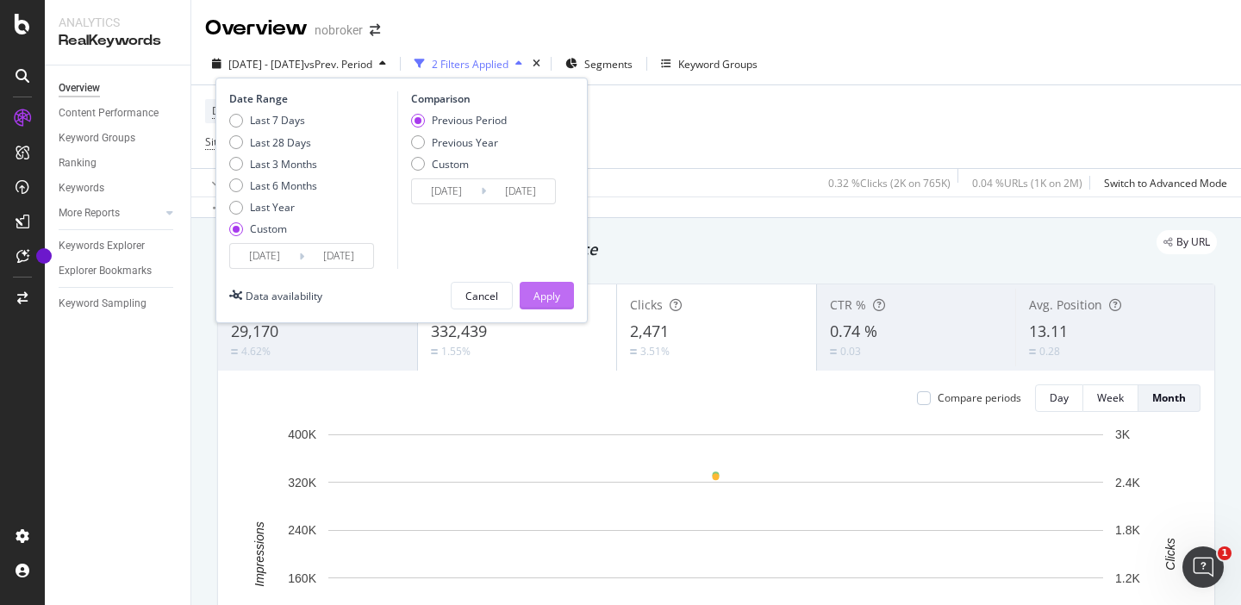
click at [563, 295] on button "Apply" at bounding box center [547, 296] width 54 height 28
